Goal: Task Accomplishment & Management: Manage account settings

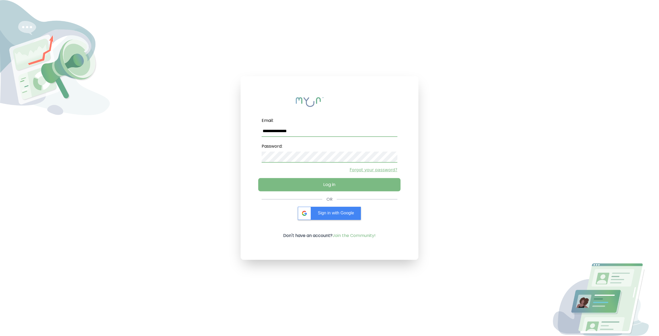
type input "**********"
click at [308, 180] on button "Log in" at bounding box center [329, 184] width 142 height 13
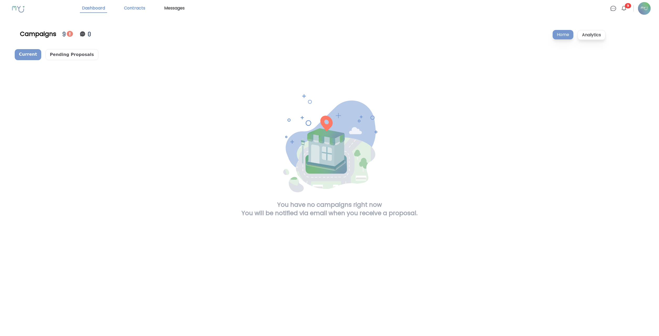
click at [144, 11] on link "Contracts" at bounding box center [134, 8] width 25 height 9
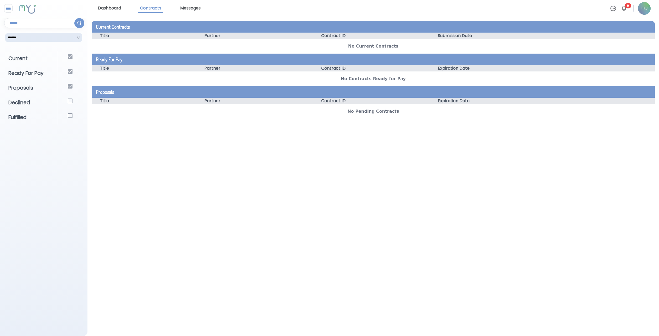
click at [115, 11] on link "Dashboard" at bounding box center [109, 8] width 27 height 9
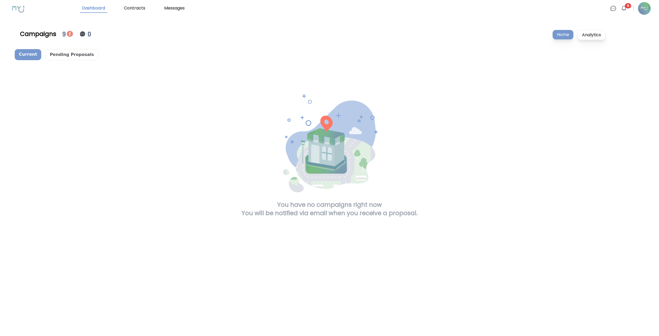
click at [66, 46] on div "Campaigns 9 0 Home Analytics Current Pending Proposals You have no campaigns ri…" at bounding box center [329, 117] width 659 height 200
click at [65, 50] on p "Pending Proposals" at bounding box center [71, 54] width 53 height 11
click at [25, 57] on p "Current" at bounding box center [28, 54] width 27 height 11
click at [591, 35] on p "Analytics" at bounding box center [592, 35] width 28 height 10
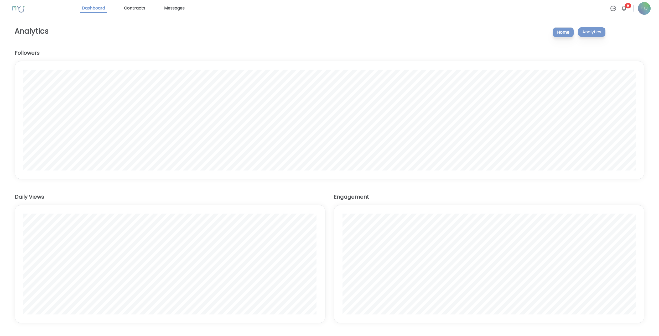
click at [560, 33] on p "Home" at bounding box center [563, 32] width 21 height 10
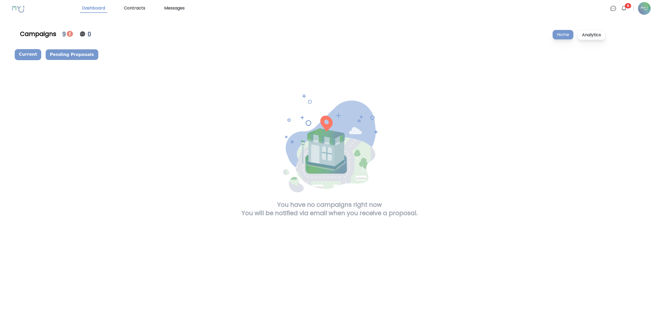
click at [77, 54] on p "Pending Proposals" at bounding box center [71, 54] width 53 height 11
click at [37, 55] on p "Current" at bounding box center [28, 54] width 27 height 11
click at [625, 10] on img at bounding box center [624, 8] width 6 height 6
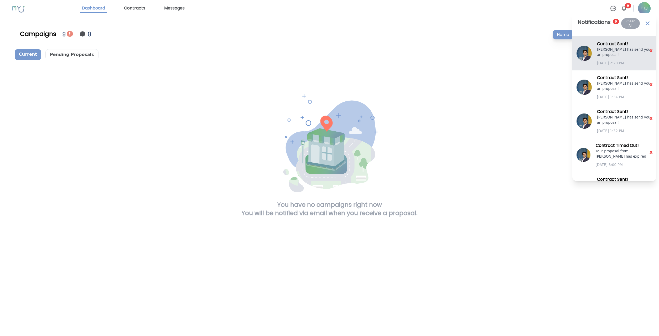
scroll to position [156, 0]
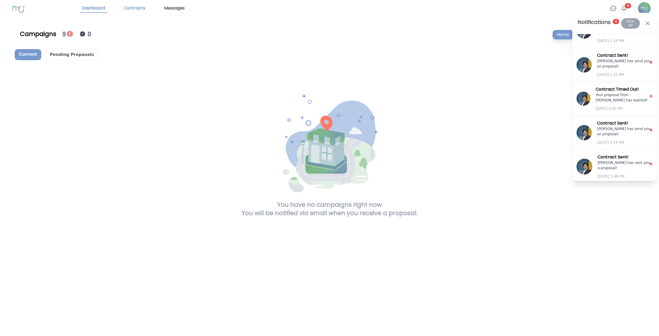
click at [147, 12] on link "Contracts" at bounding box center [134, 8] width 25 height 9
click at [124, 105] on div "You have no campaigns right now You will be notified via email when you receive…" at bounding box center [329, 143] width 577 height 149
click at [625, 8] on img at bounding box center [624, 8] width 6 height 6
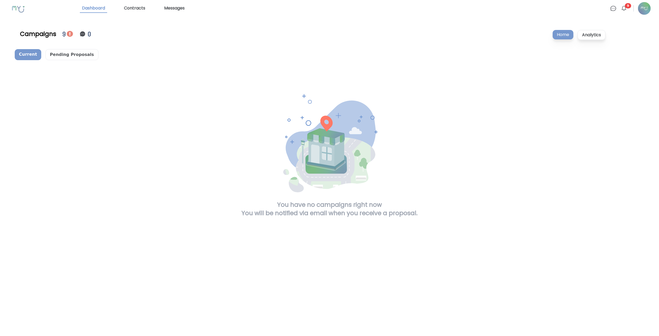
scroll to position [0, 0]
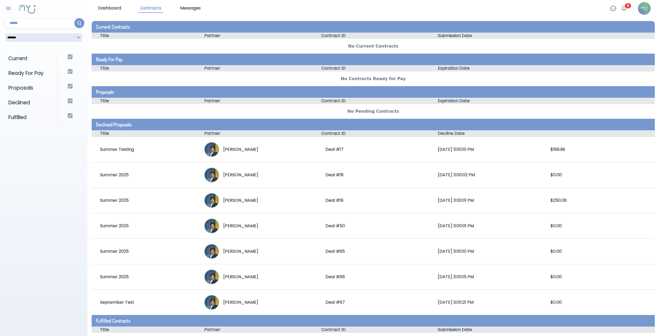
scroll to position [16, 0]
